Goal: Find specific page/section: Find specific page/section

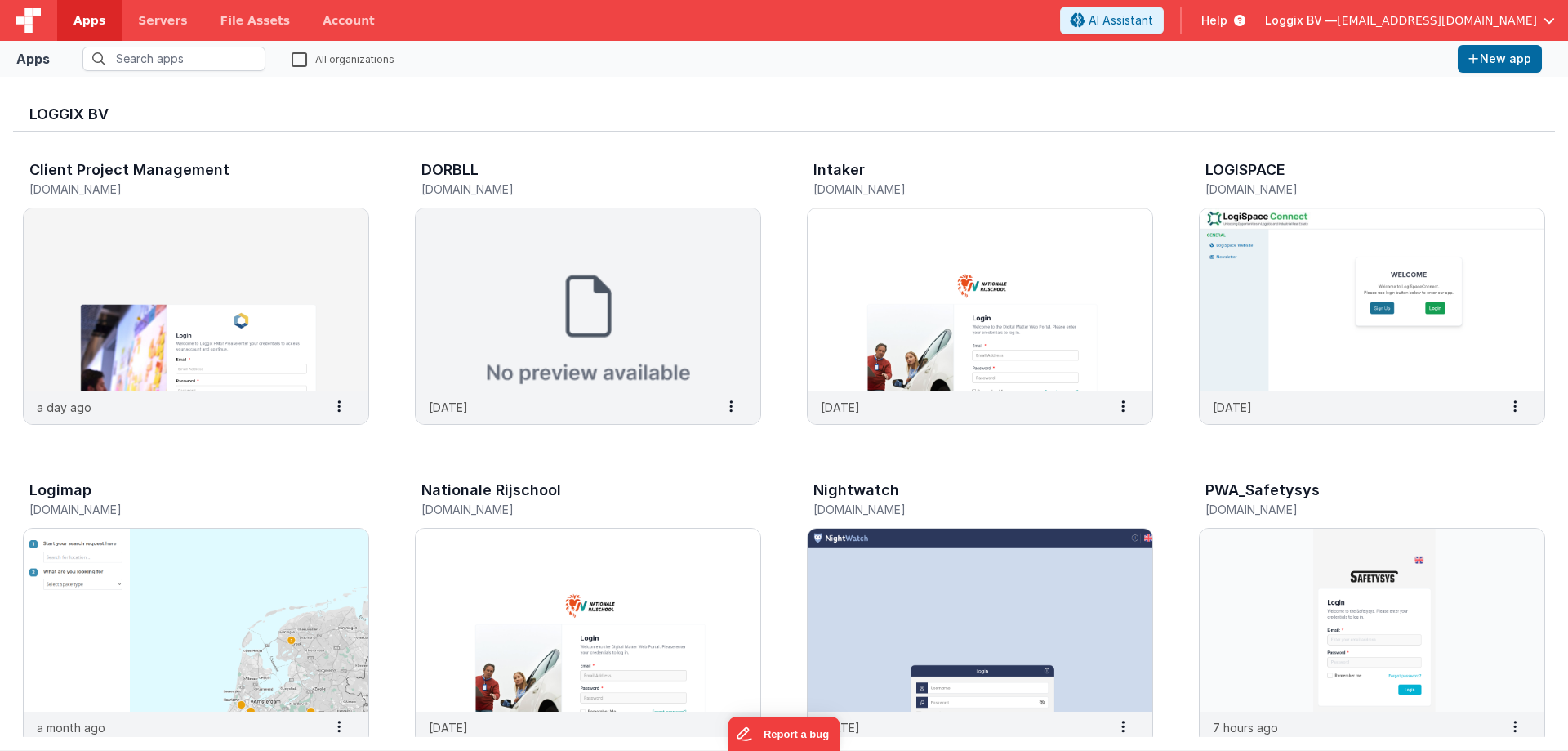
drag, startPoint x: 776, startPoint y: 467, endPoint x: 769, endPoint y: 446, distance: 22.1
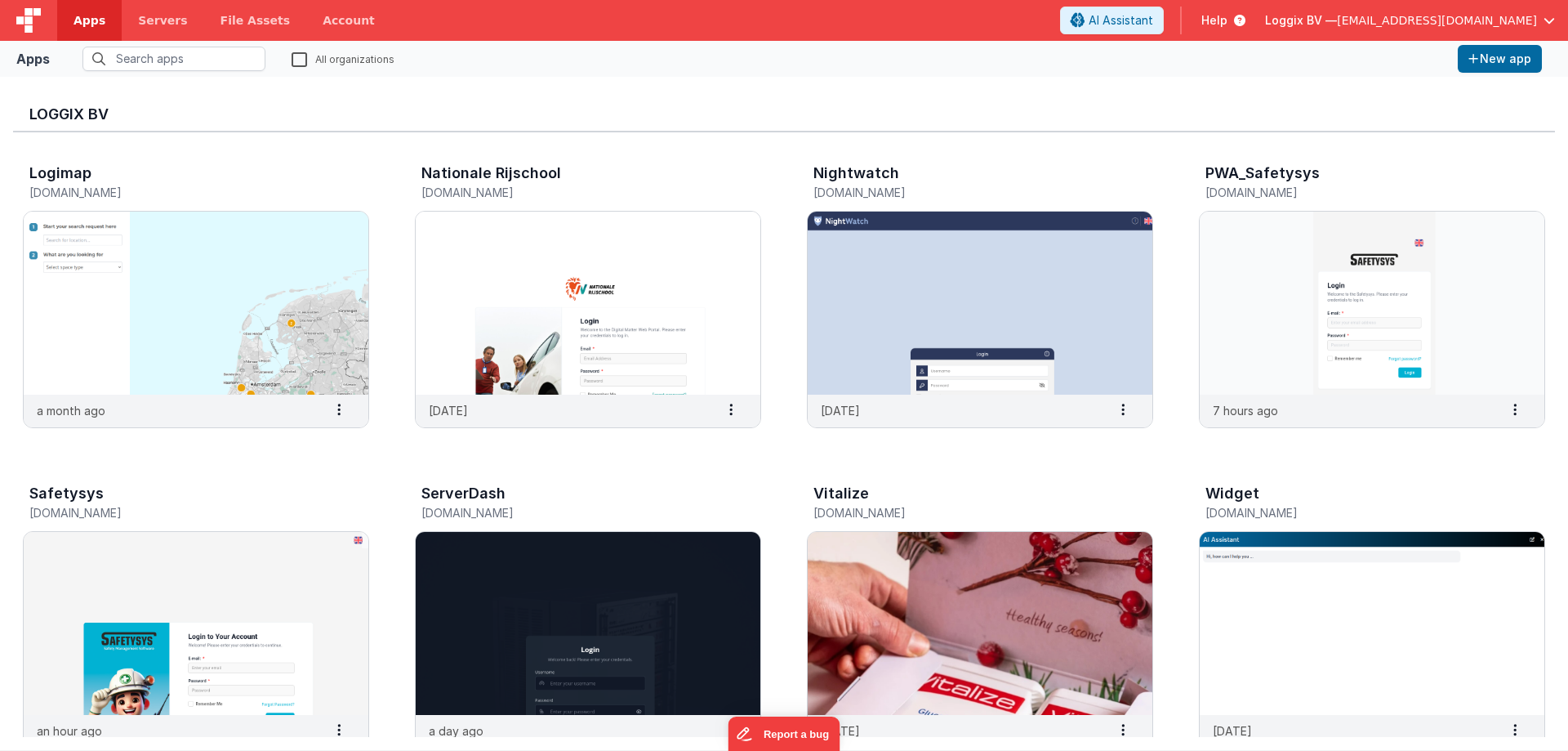
scroll to position [327, 0]
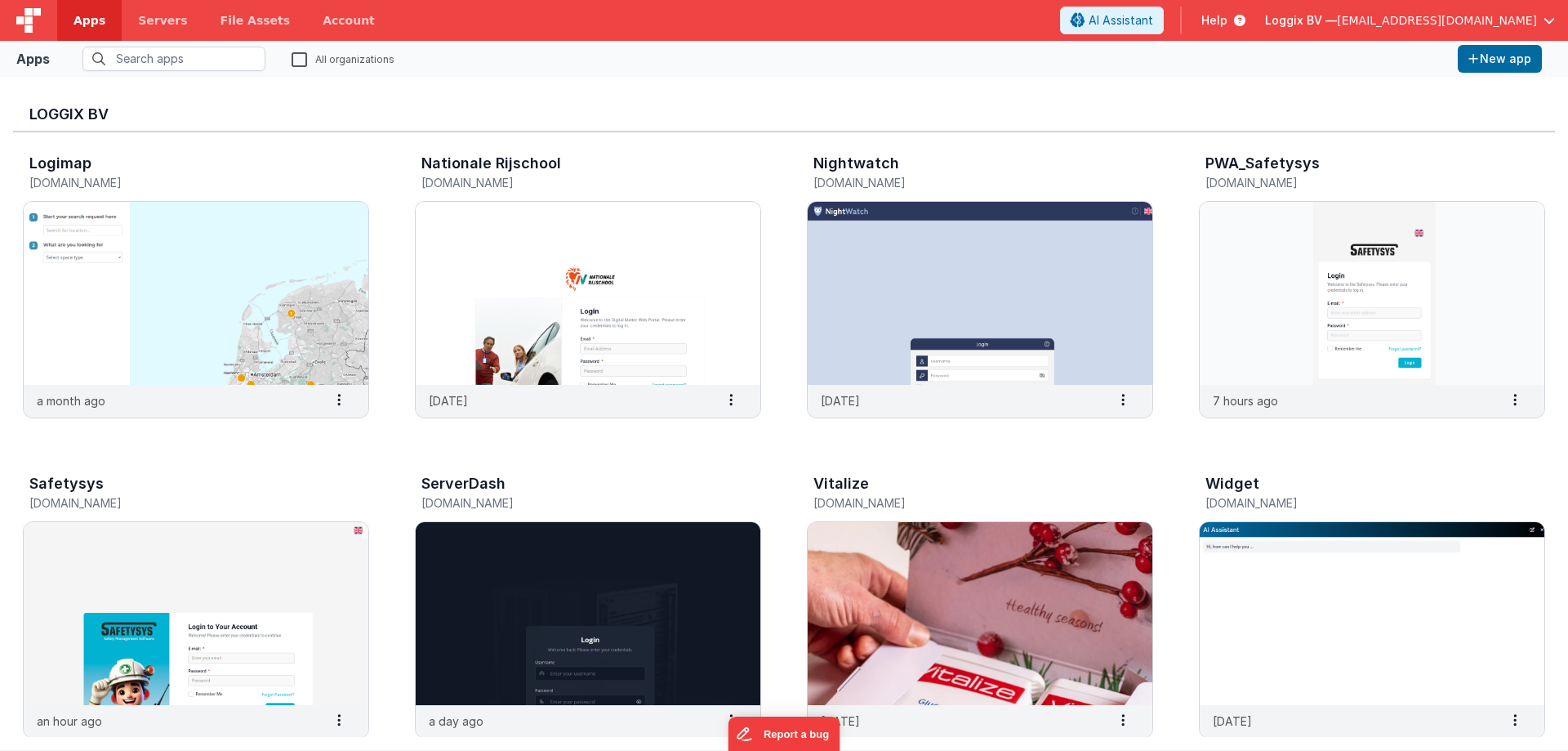
click at [785, 456] on div "Client Project Management client-pms.fmbetterforms.com a day ago Settings Copy …" at bounding box center [784, 451] width 1542 height 1291
click at [783, 463] on div "Client Project Management client-pms.fmbetterforms.com a day ago Settings Copy …" at bounding box center [784, 451] width 1542 height 1291
click at [784, 467] on div "Client Project Management client-pms.fmbetterforms.com a day ago Settings Copy …" at bounding box center [784, 451] width 1542 height 1291
click at [784, 465] on div "Client Project Management client-pms.fmbetterforms.com a day ago Settings Copy …" at bounding box center [784, 451] width 1542 height 1291
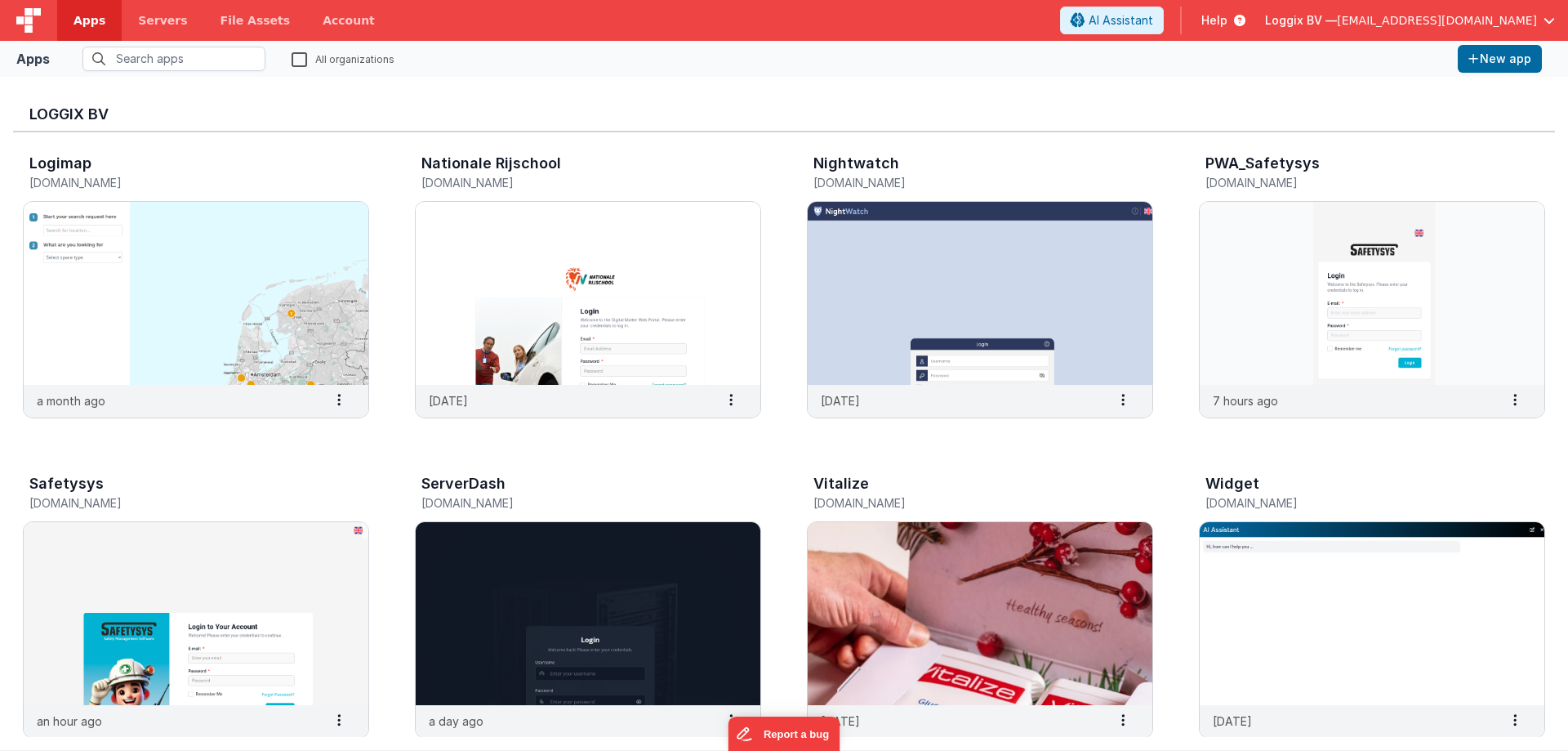
click at [784, 465] on div "Client Project Management client-pms.fmbetterforms.com a day ago Settings Copy …" at bounding box center [784, 451] width 1542 height 1291
click at [784, 460] on div "Client Project Management client-pms.fmbetterforms.com a day ago Settings Copy …" at bounding box center [784, 451] width 1542 height 1291
click at [781, 460] on div "Client Project Management client-pms.fmbetterforms.com a day ago Settings Copy …" at bounding box center [784, 451] width 1542 height 1291
click at [782, 460] on div "Client Project Management client-pms.fmbetterforms.com a day ago Settings Copy …" at bounding box center [784, 451] width 1542 height 1291
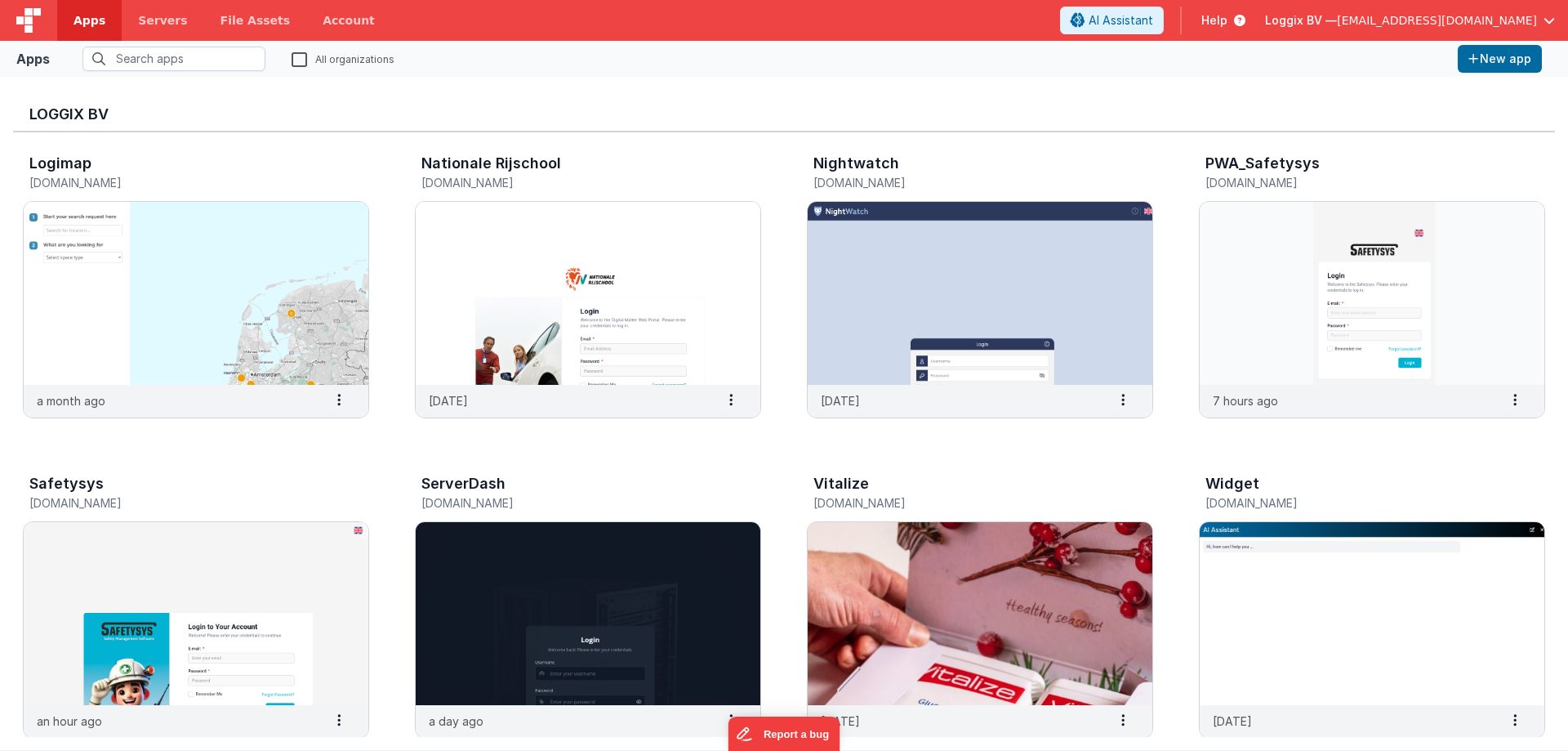
click at [782, 460] on div "Client Project Management client-pms.fmbetterforms.com a day ago Settings Copy …" at bounding box center [784, 451] width 1542 height 1291
click at [780, 458] on div "Client Project Management client-pms.fmbetterforms.com a day ago Settings Copy …" at bounding box center [784, 451] width 1542 height 1291
click at [783, 162] on div "Client Project Management client-pms.fmbetterforms.com a day ago Settings Copy …" at bounding box center [784, 451] width 1542 height 1291
click at [783, 452] on div "Client Project Management client-pms.fmbetterforms.com a day ago Settings Copy …" at bounding box center [784, 451] width 1542 height 1291
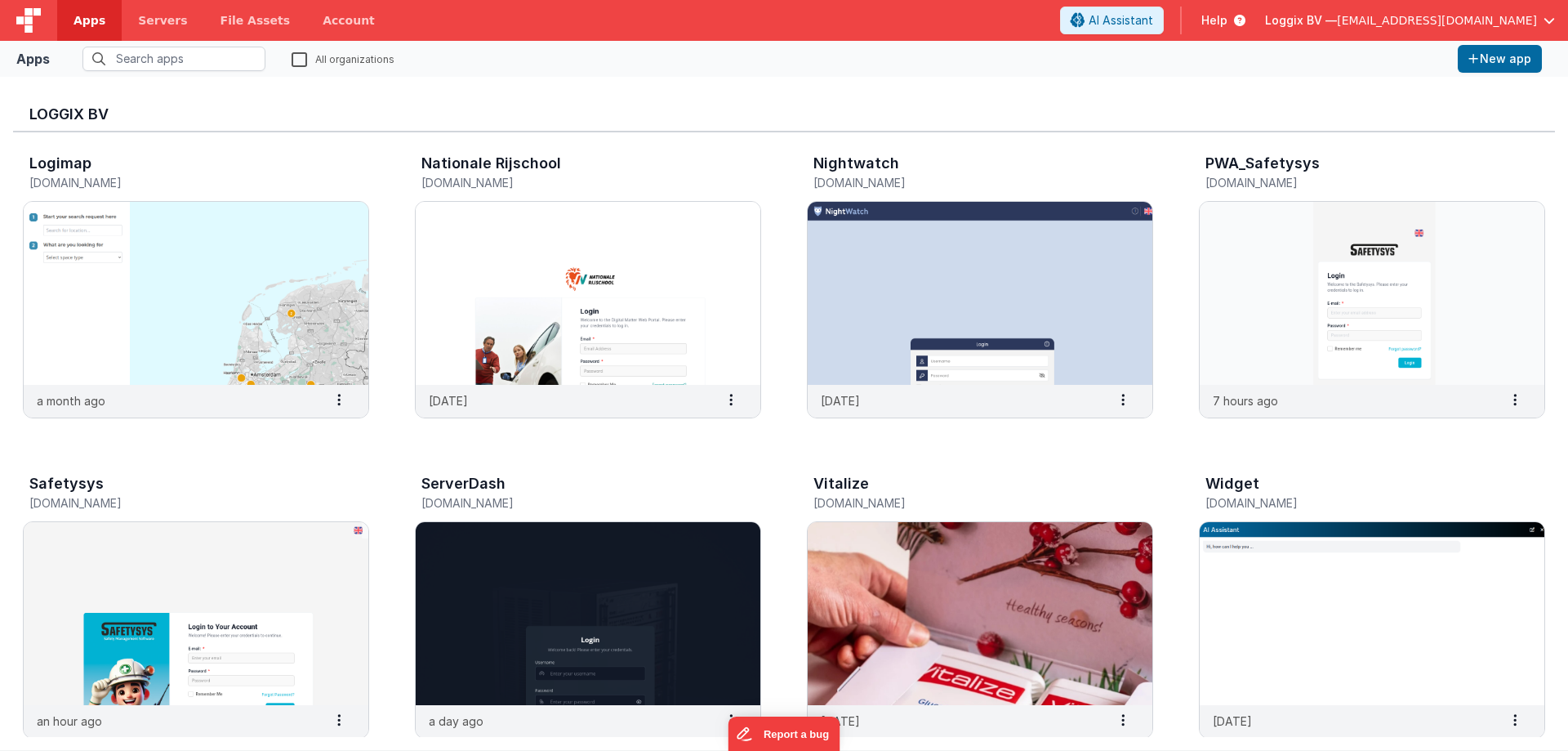
click at [383, 457] on div "Client Project Management client-pms.fmbetterforms.com a day ago Settings Copy …" at bounding box center [784, 451] width 1542 height 1291
click at [747, 56] on fieldset "All organizations" at bounding box center [754, 59] width 1394 height 24
